Goal: Transaction & Acquisition: Purchase product/service

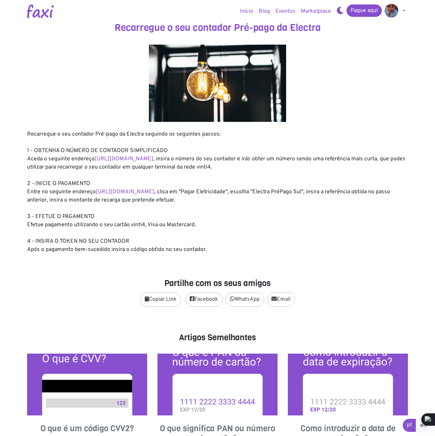
click at [305, 13] on img at bounding box center [392, 11] width 14 height 14
click at [305, 25] on link "Pagamentos" at bounding box center [409, 27] width 54 height 11
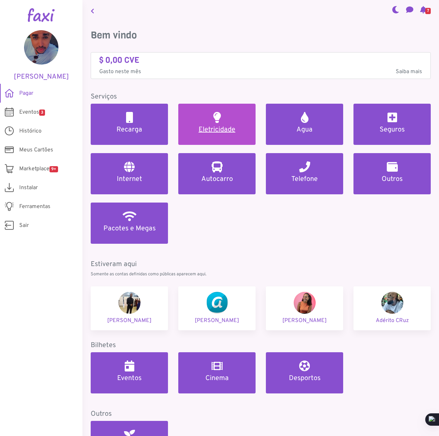
click at [237, 130] on h5 "Eletricidade" at bounding box center [216, 130] width 61 height 8
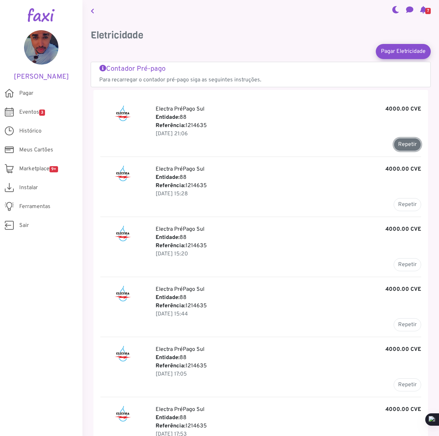
click at [408, 149] on button "Repetir" at bounding box center [406, 144] width 27 height 13
type input "*******"
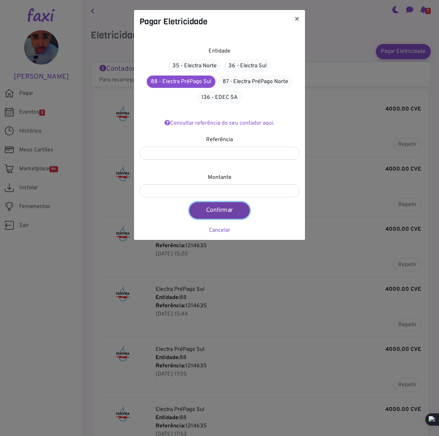
click at [218, 209] on button "Confirmar" at bounding box center [219, 210] width 60 height 16
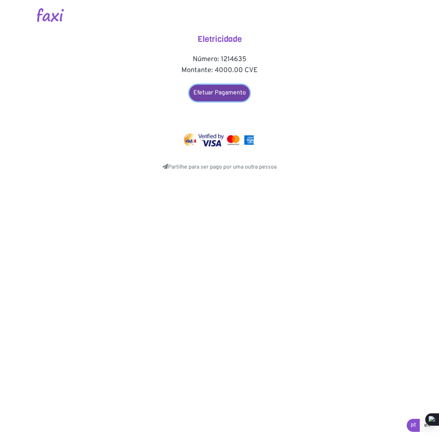
click at [213, 97] on link "Efetuar Pagamento" at bounding box center [219, 93] width 60 height 16
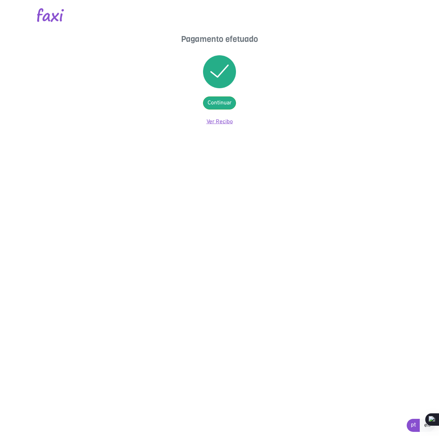
click at [221, 119] on link "Ver Recibo" at bounding box center [219, 121] width 26 height 7
